Goal: Find specific page/section: Find specific page/section

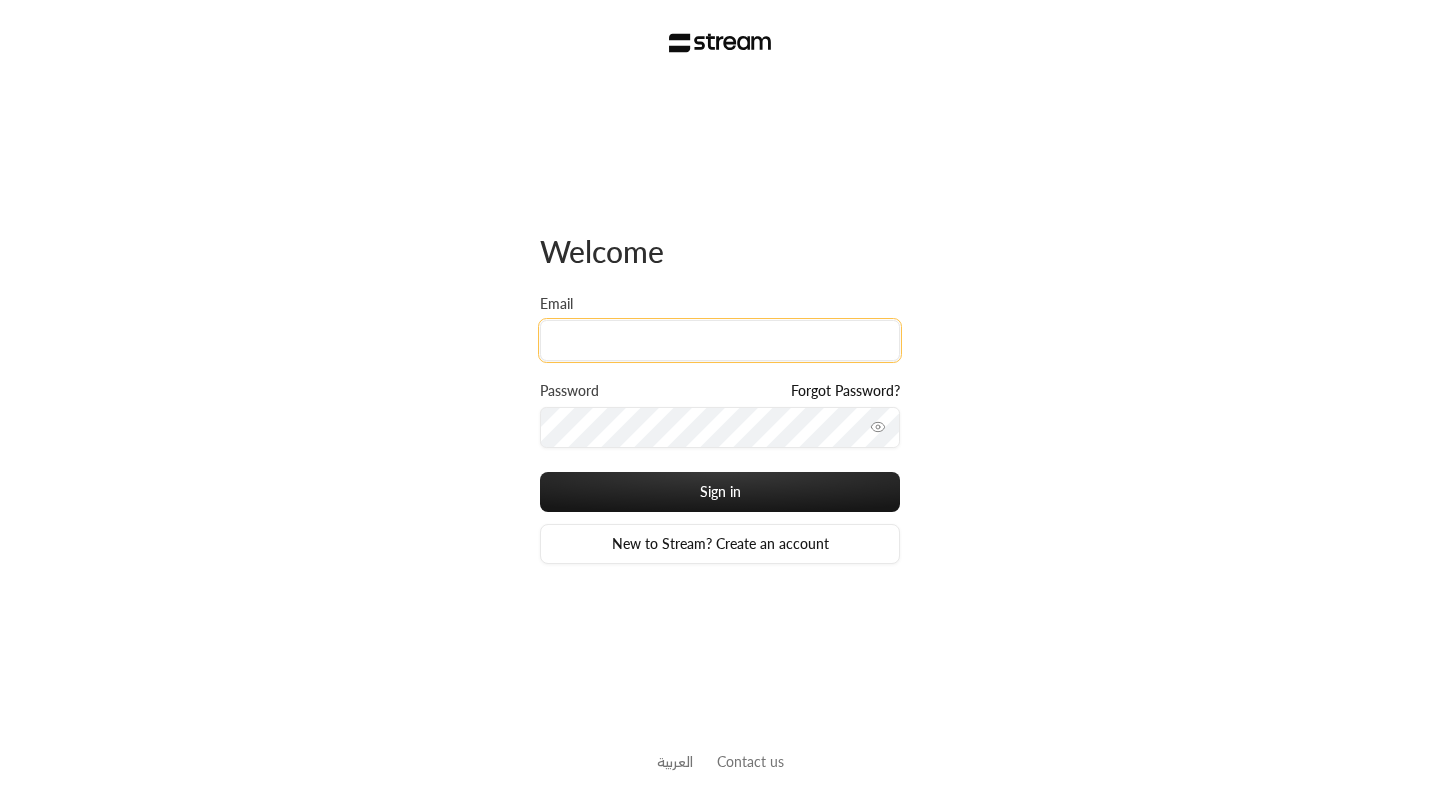
click at [673, 329] on input "Email" at bounding box center [720, 340] width 360 height 41
type input "[EMAIL_ADDRESS][DOMAIN_NAME]"
click at [691, 348] on input "[EMAIL_ADDRESS][DOMAIN_NAME]" at bounding box center [720, 340] width 360 height 41
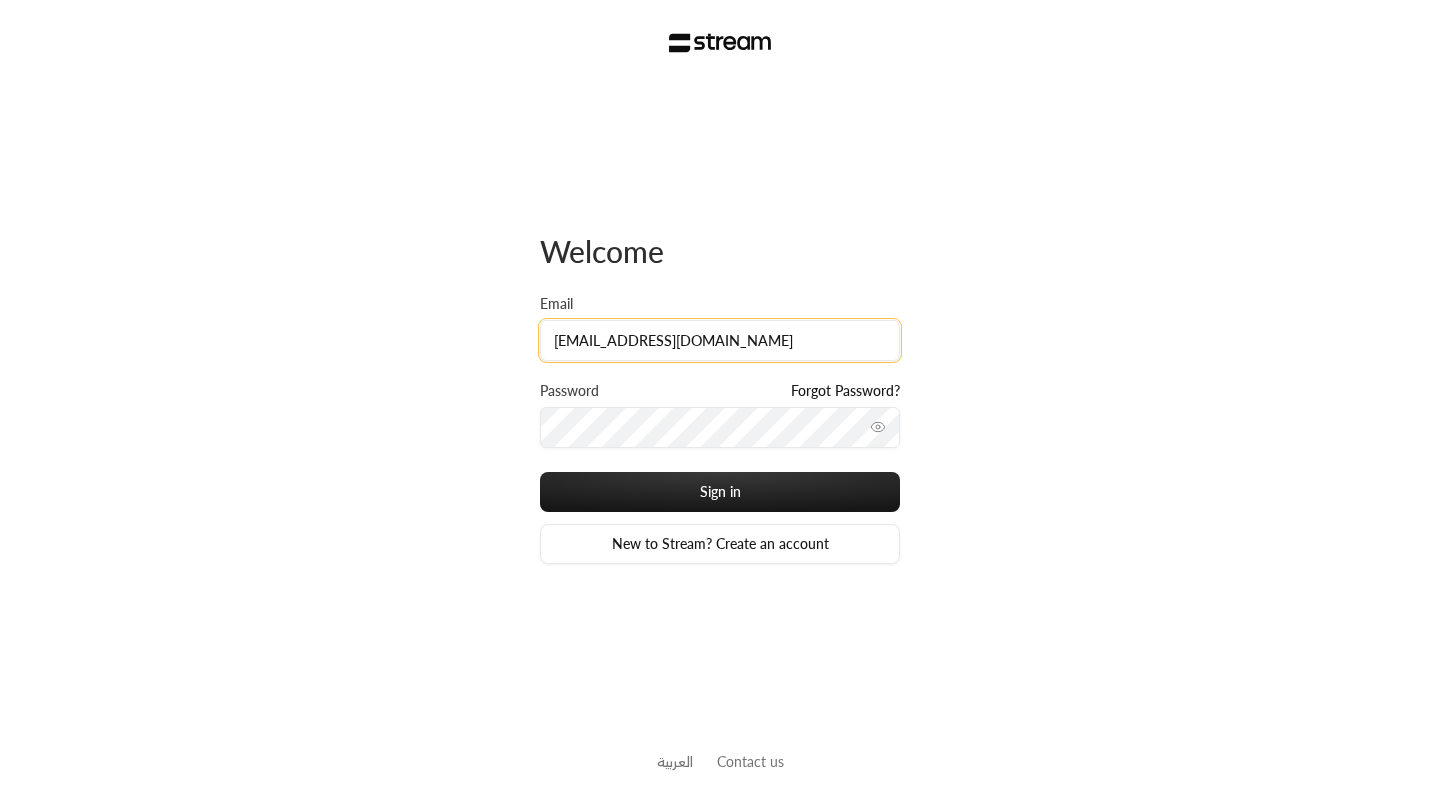
click at [691, 348] on input "[EMAIL_ADDRESS][DOMAIN_NAME]" at bounding box center [720, 340] width 360 height 41
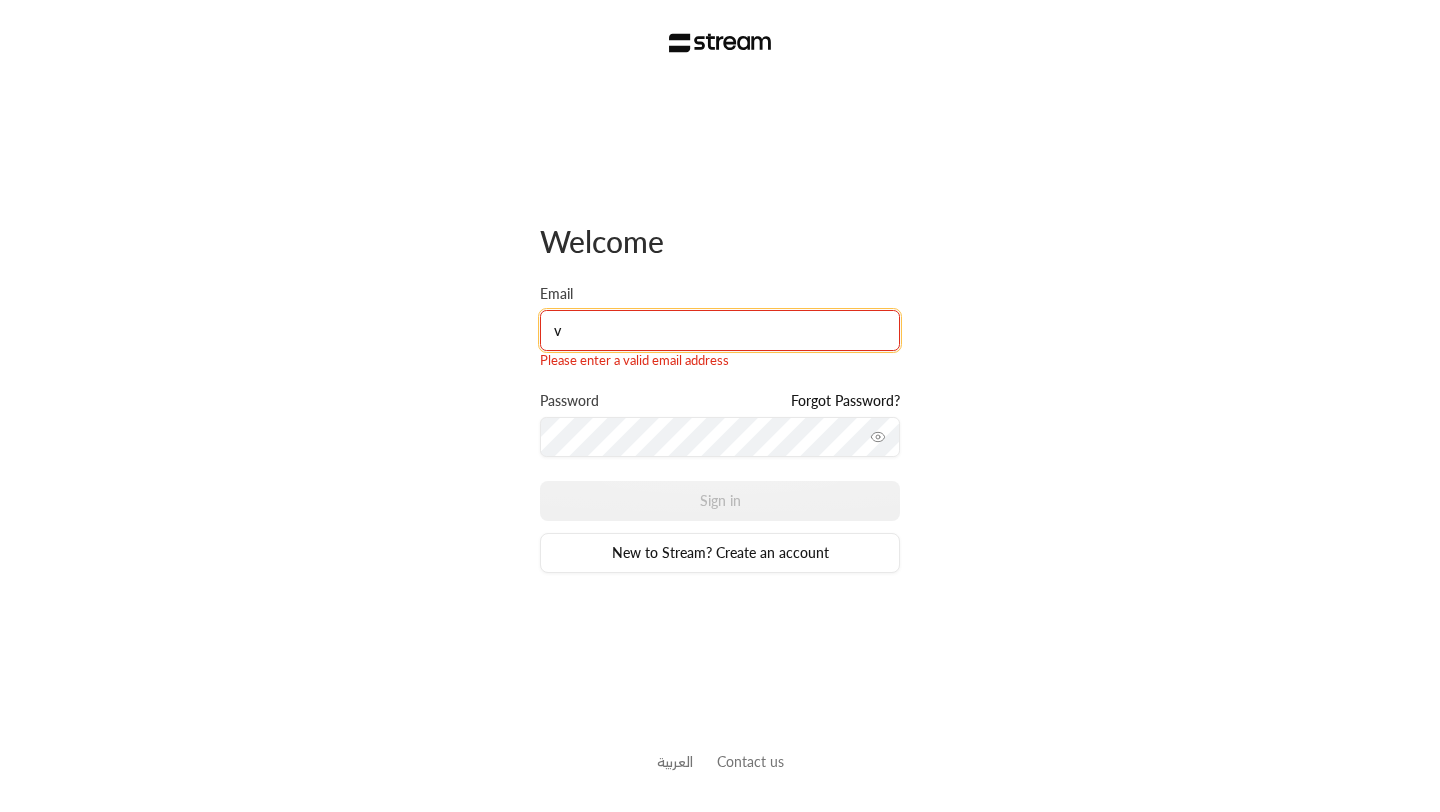
type input "[EMAIL_ADDRESS][DOMAIN_NAME]"
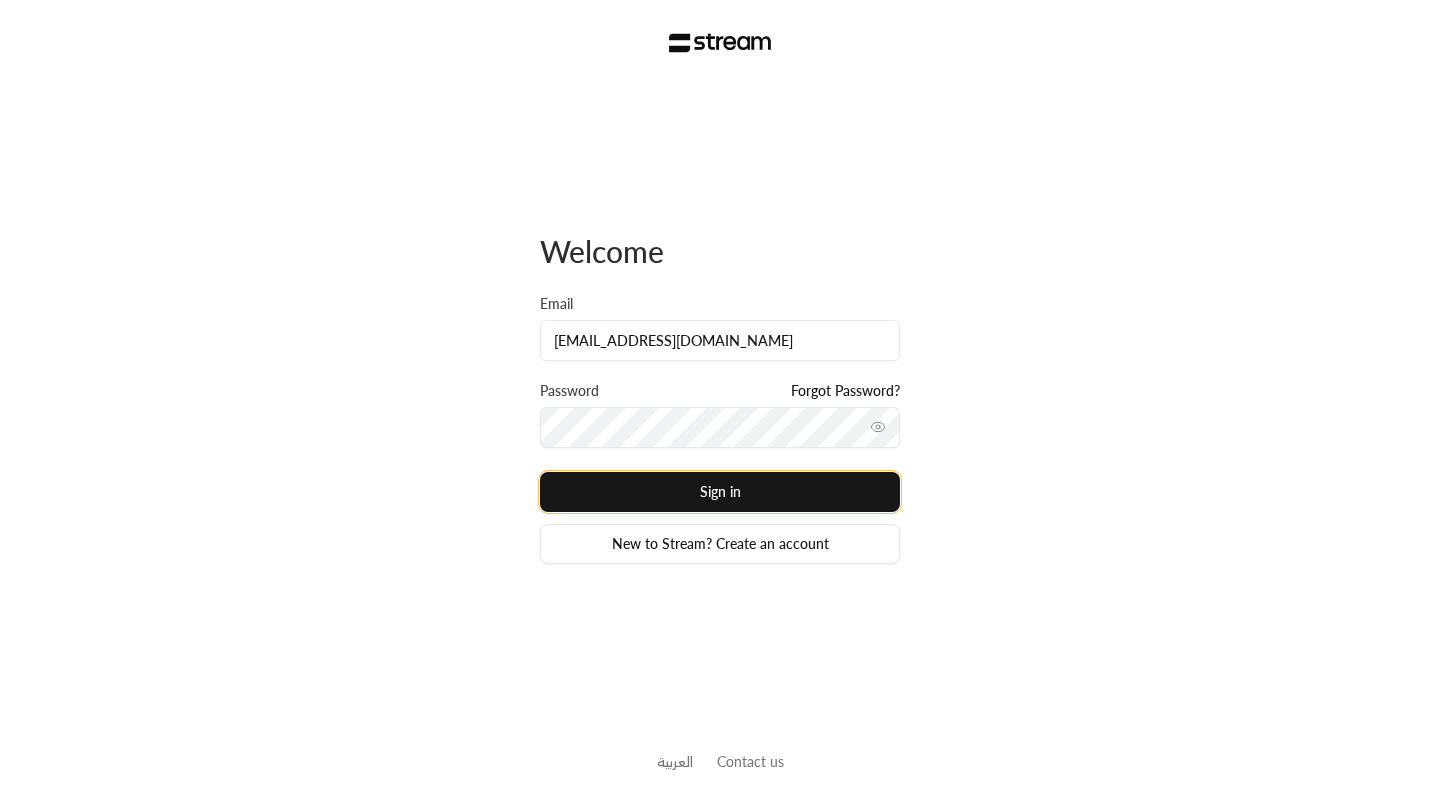
click at [703, 495] on button "Sign in" at bounding box center [720, 492] width 360 height 40
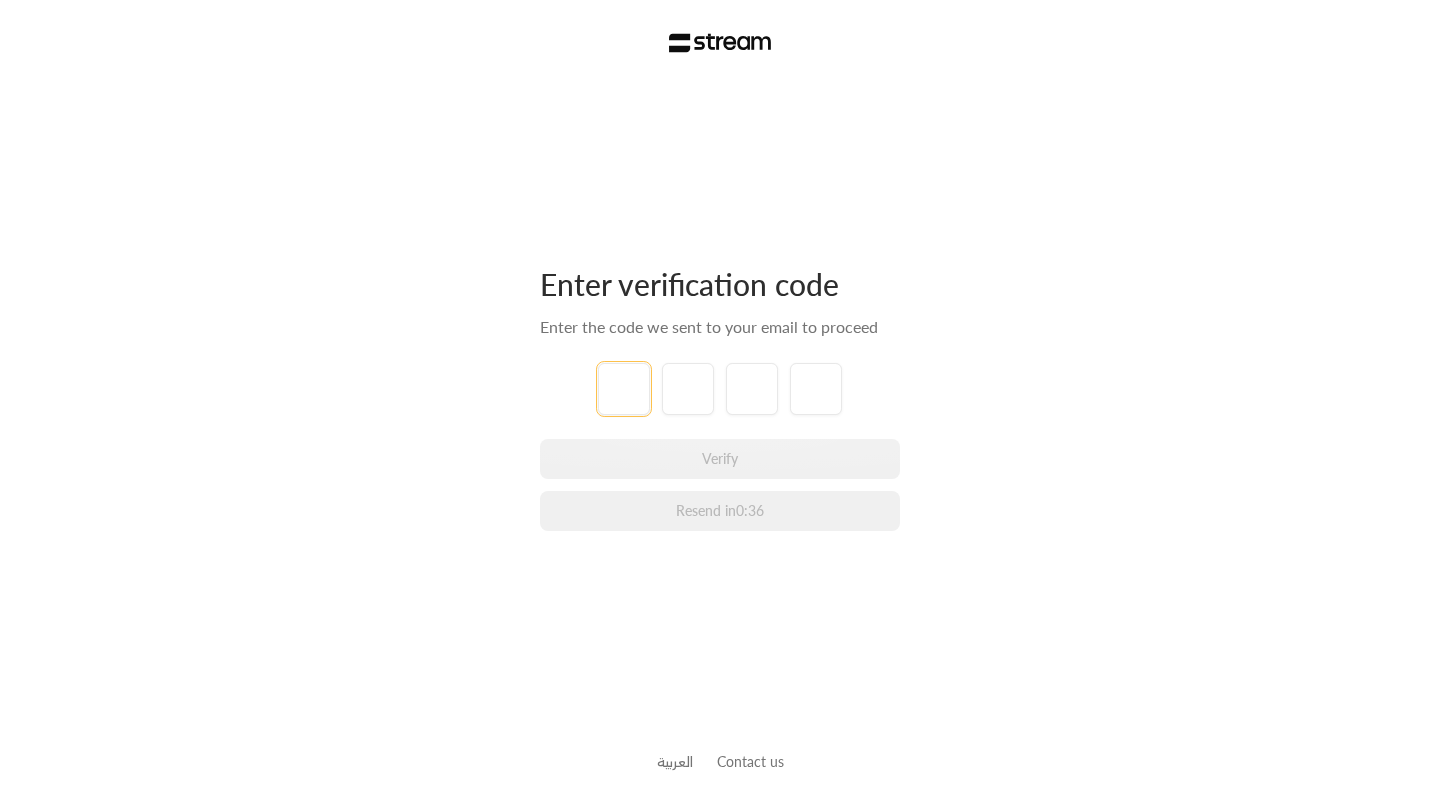
type input "6"
type input "8"
type input "7"
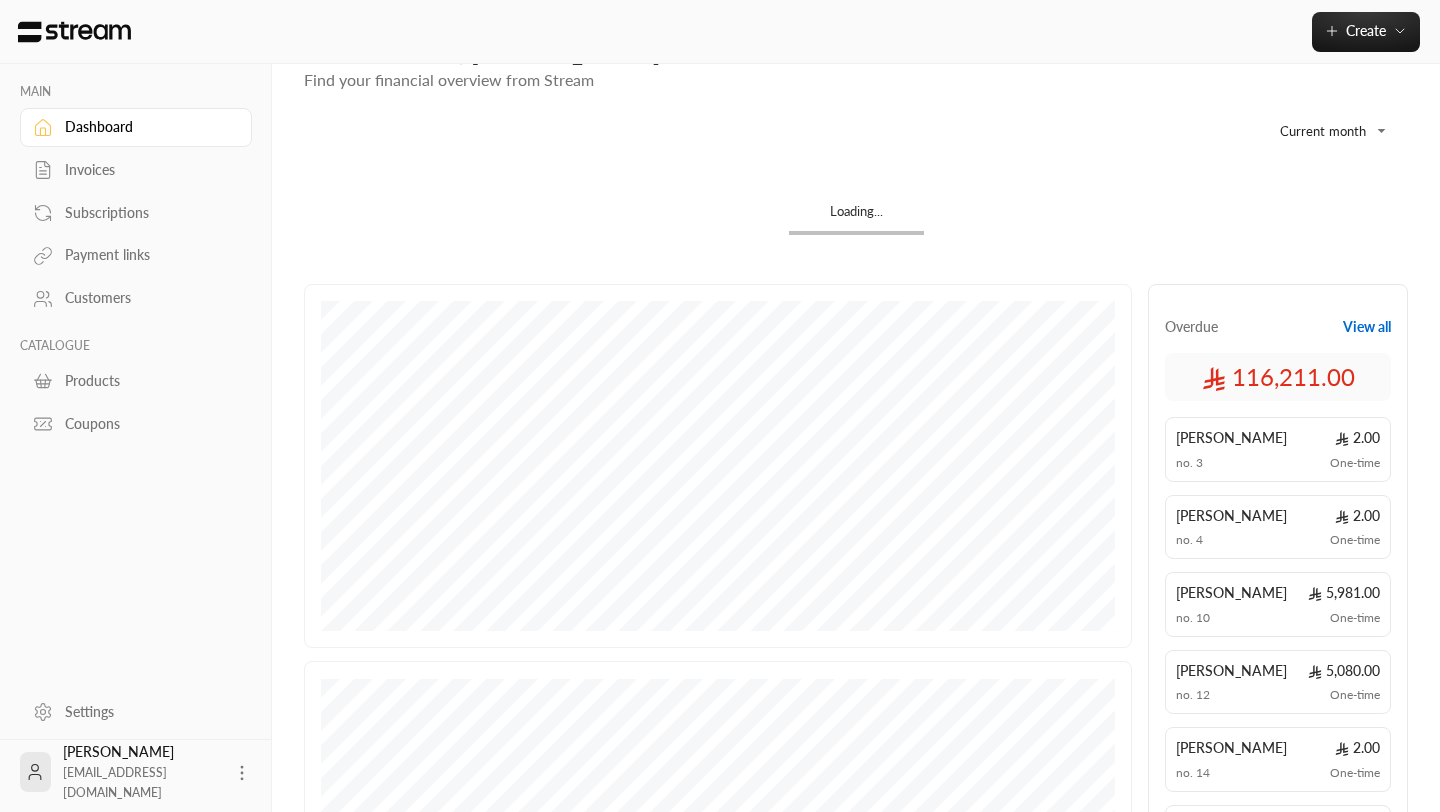
scroll to position [2, 0]
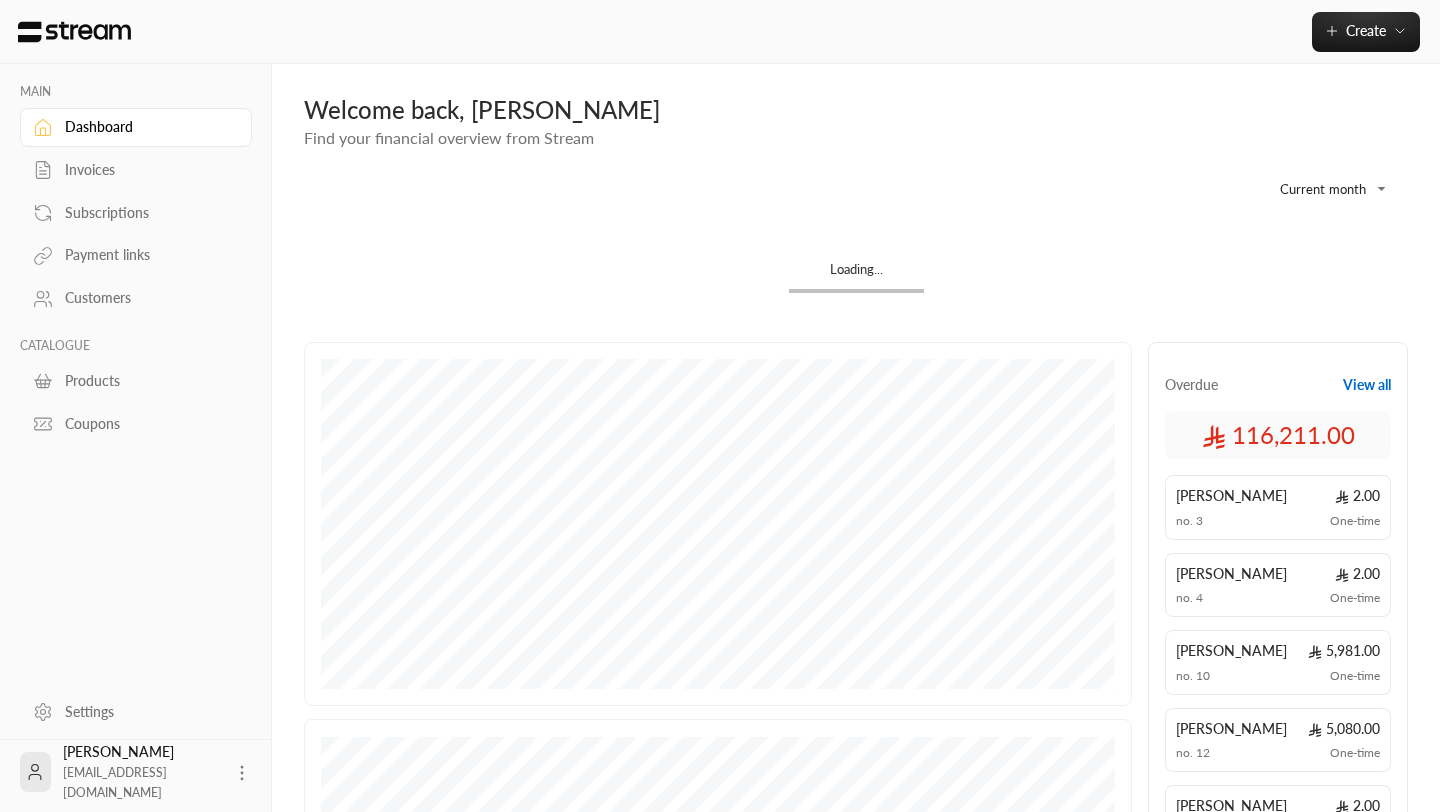
click at [126, 185] on link "Invoices" at bounding box center [136, 170] width 232 height 39
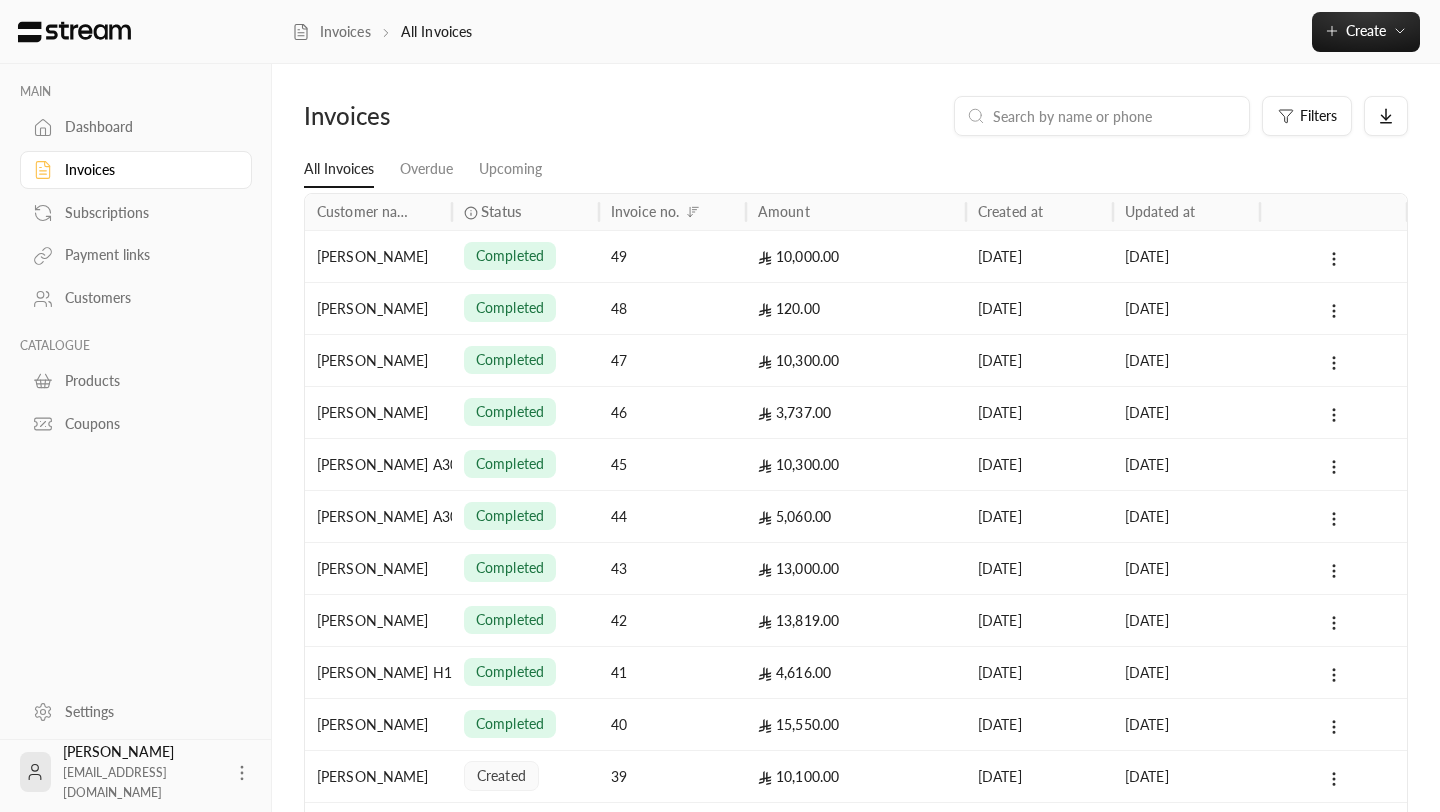
click at [107, 129] on div "Dashboard" at bounding box center [146, 127] width 162 height 20
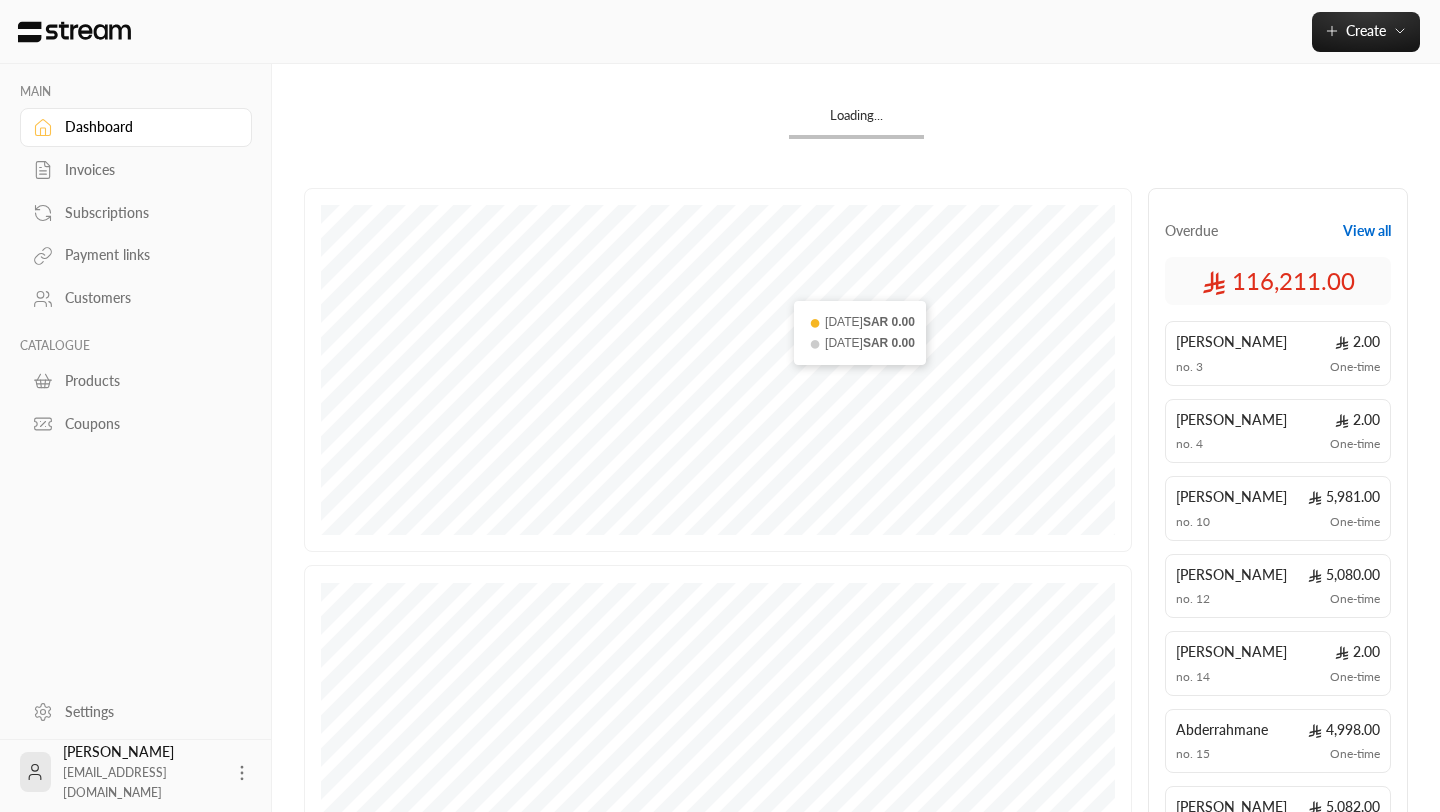
scroll to position [169, 0]
